Goal: Transaction & Acquisition: Purchase product/service

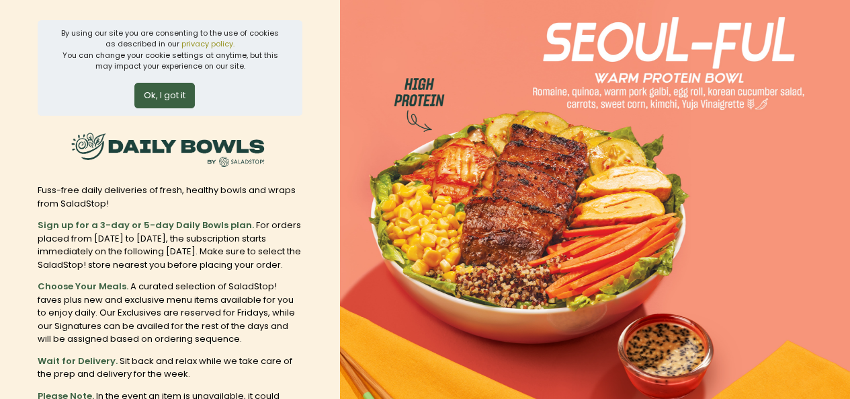
scroll to position [183, 0]
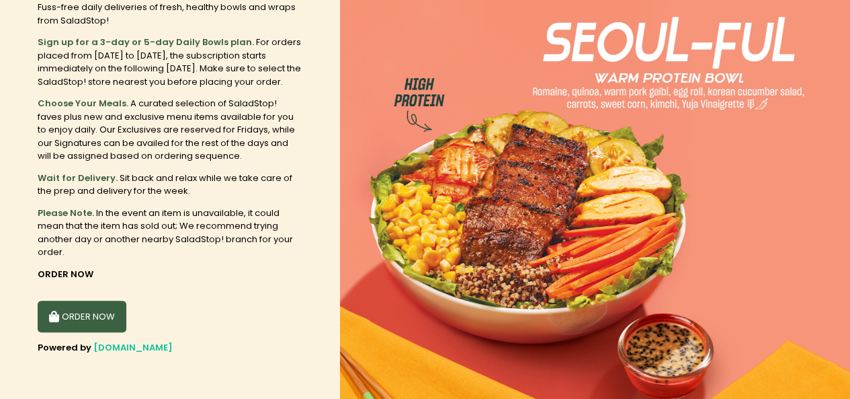
click at [93, 311] on button "ORDER NOW" at bounding box center [82, 316] width 89 height 32
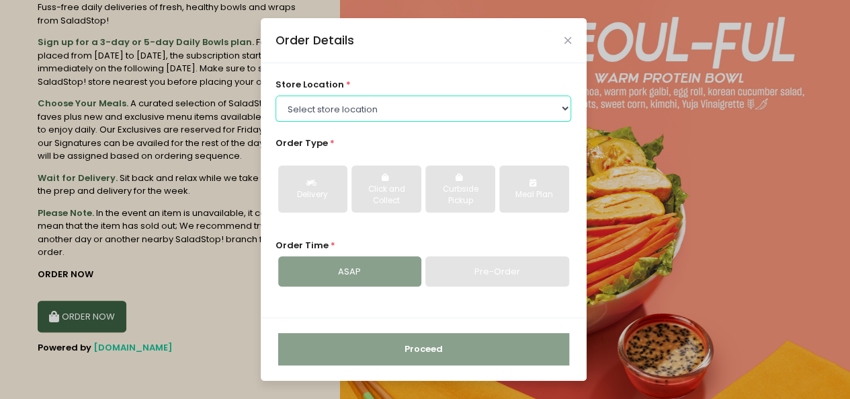
click at [362, 114] on select "Select store location [GEOGRAPHIC_DATA] [PERSON_NAME][GEOGRAPHIC_DATA] [GEOGRAP…" at bounding box center [424, 108] width 296 height 26
select select "6216e60aa1873057bf704120"
click at [276, 95] on select "Select store location [GEOGRAPHIC_DATA] [PERSON_NAME][GEOGRAPHIC_DATA] [GEOGRAP…" at bounding box center [424, 108] width 296 height 26
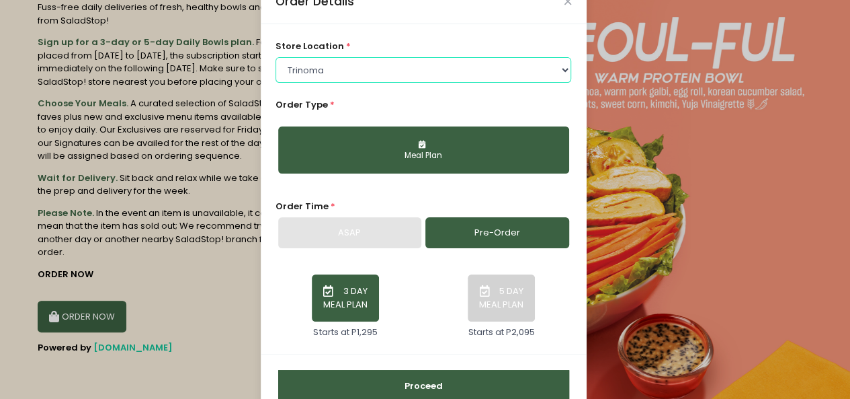
scroll to position [68, 0]
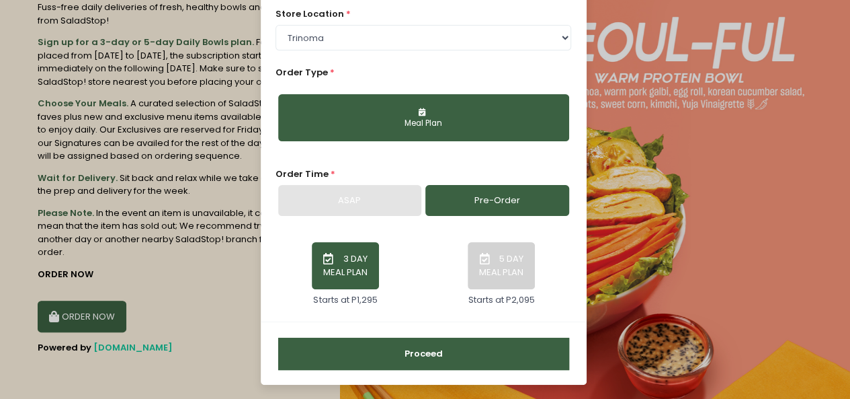
click at [501, 279] on button "5 DAY MEAL PLAN" at bounding box center [501, 265] width 67 height 47
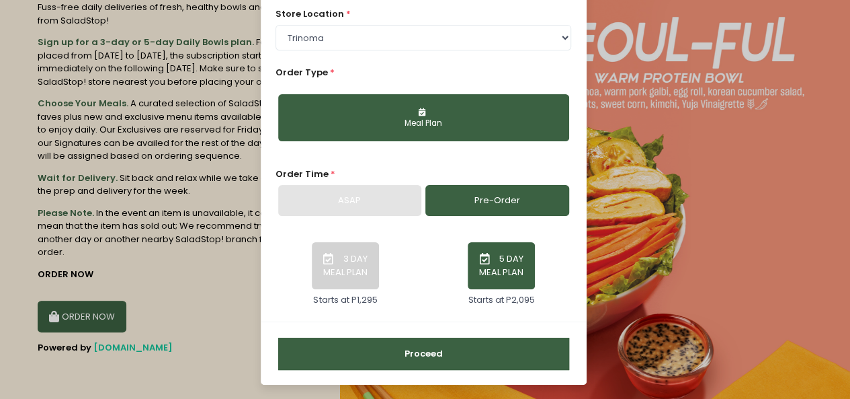
click at [351, 264] on button "3 DAY MEAL PLAN" at bounding box center [345, 265] width 67 height 47
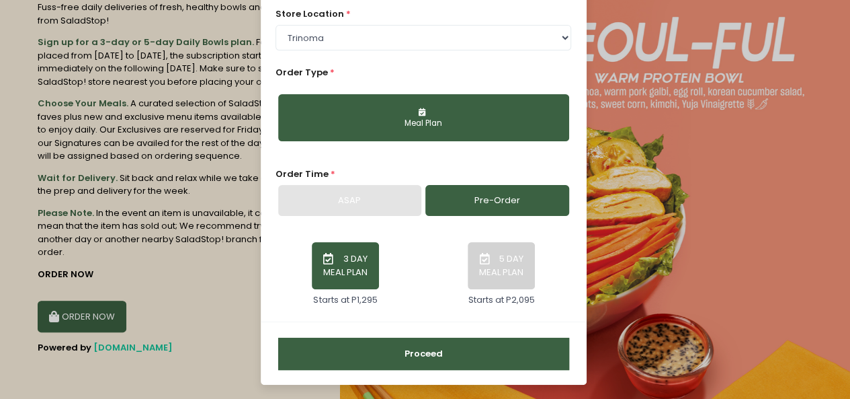
scroll to position [0, 0]
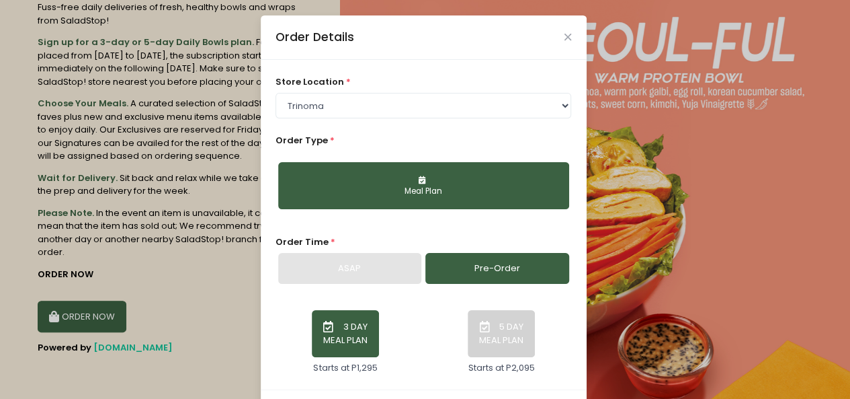
click at [420, 186] on div "Meal Plan" at bounding box center [424, 191] width 272 height 12
click at [471, 186] on div "Meal Plan" at bounding box center [424, 191] width 272 height 12
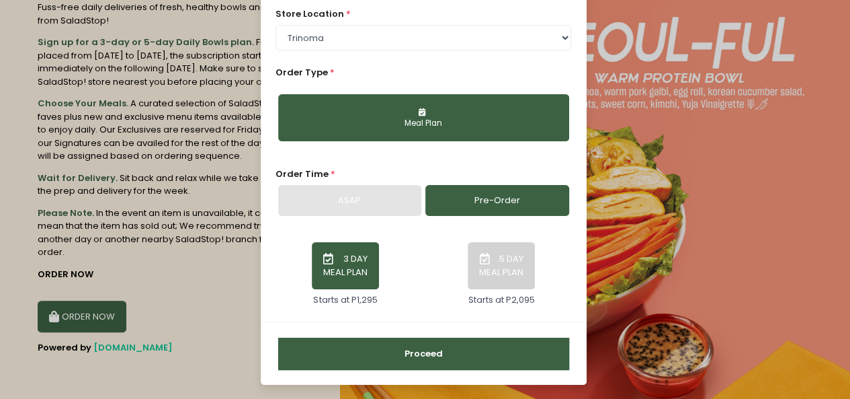
click at [472, 364] on button "Proceed" at bounding box center [423, 353] width 291 height 32
